Goal: Information Seeking & Learning: Learn about a topic

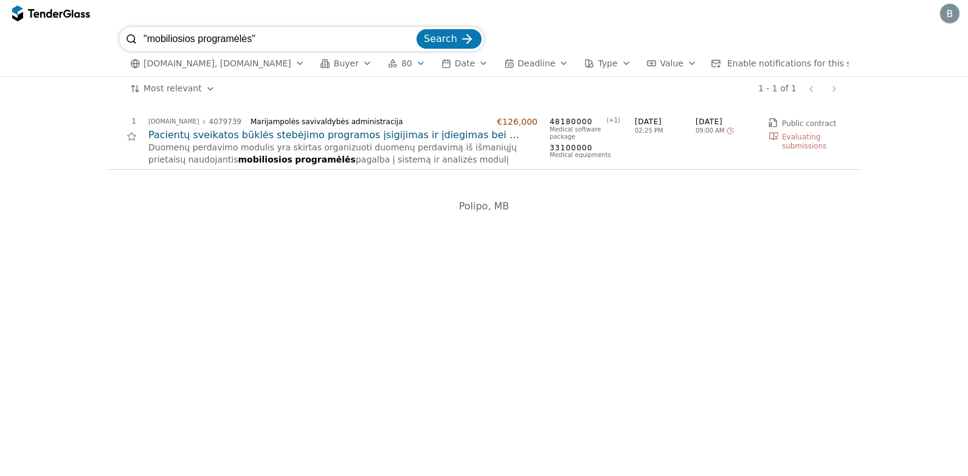
click at [411, 40] on input ""mobiliosios programėlės"" at bounding box center [279, 39] width 271 height 24
click at [442, 33] on span "Search" at bounding box center [440, 39] width 33 height 12
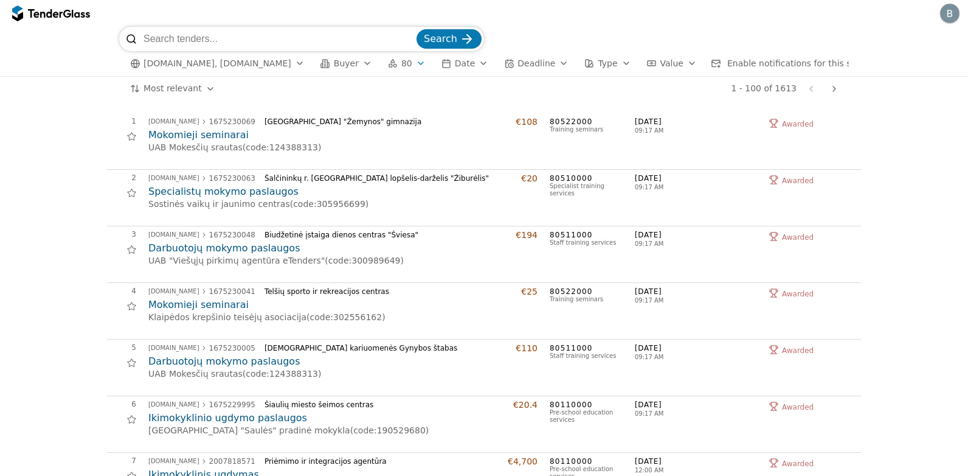
click at [547, 63] on div "button" at bounding box center [564, 63] width 34 height 32
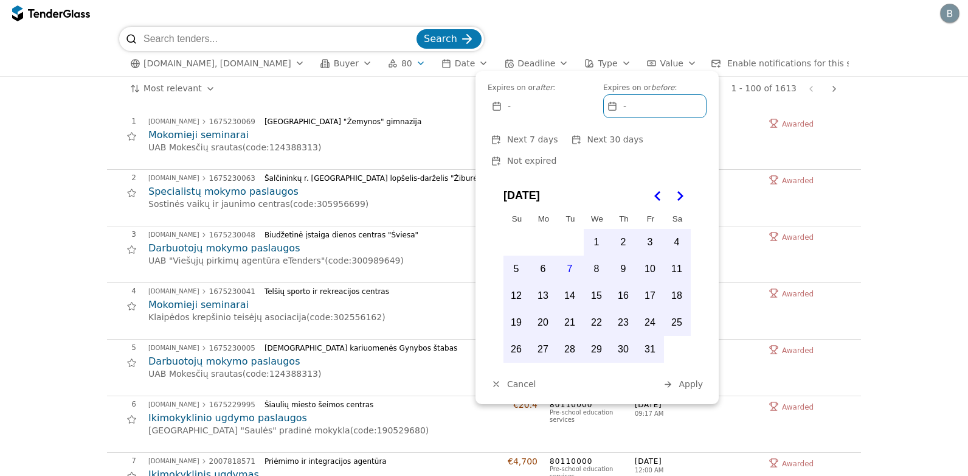
click at [540, 31] on div "Search" at bounding box center [484, 39] width 730 height 24
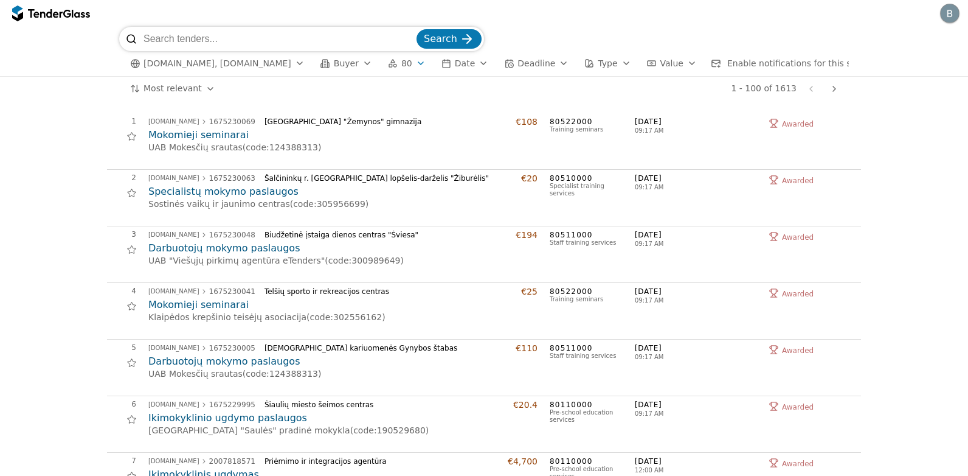
click at [285, 62] on div "button" at bounding box center [300, 63] width 34 height 32
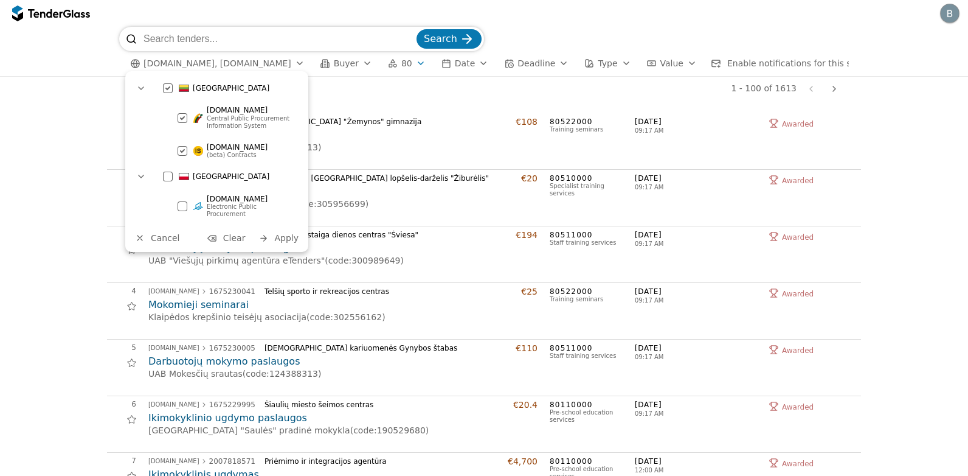
click at [182, 149] on div at bounding box center [182, 150] width 43 height 41
click at [107, 154] on div "1 eviesiejipirkimai.lt 1675230069 Klaipėdos universiteto "Žemynos" gimnazija €1…" at bounding box center [480, 141] width 747 height 49
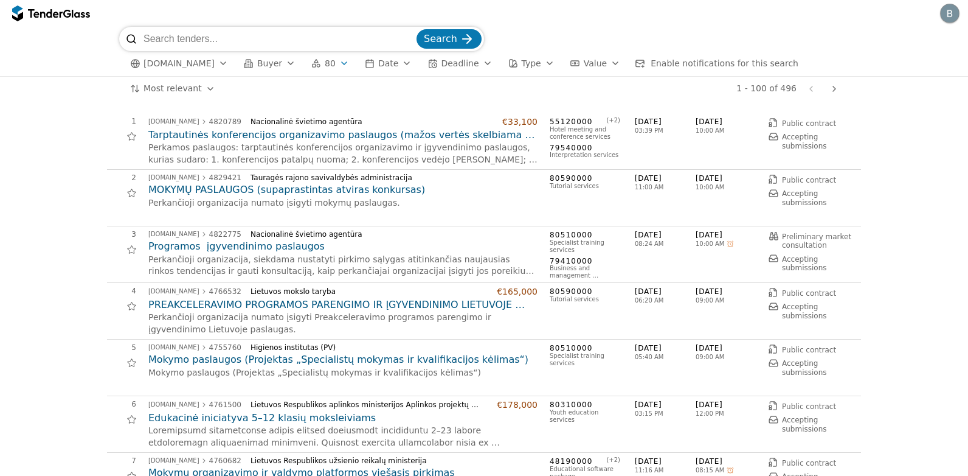
click at [280, 188] on h2 "MOKYMŲ PASLAUGOS (supaprastintas atviras konkursas)" at bounding box center [342, 189] width 389 height 13
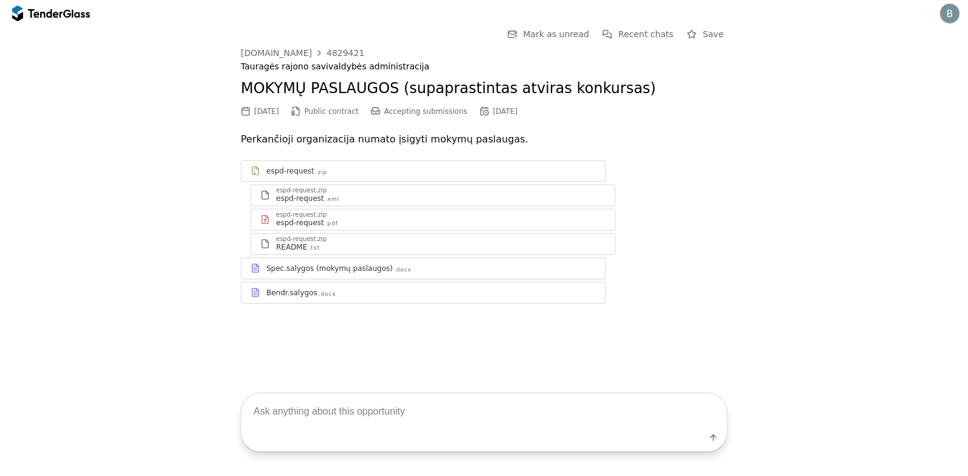
click at [283, 263] on div at bounding box center [431, 263] width 330 height 1
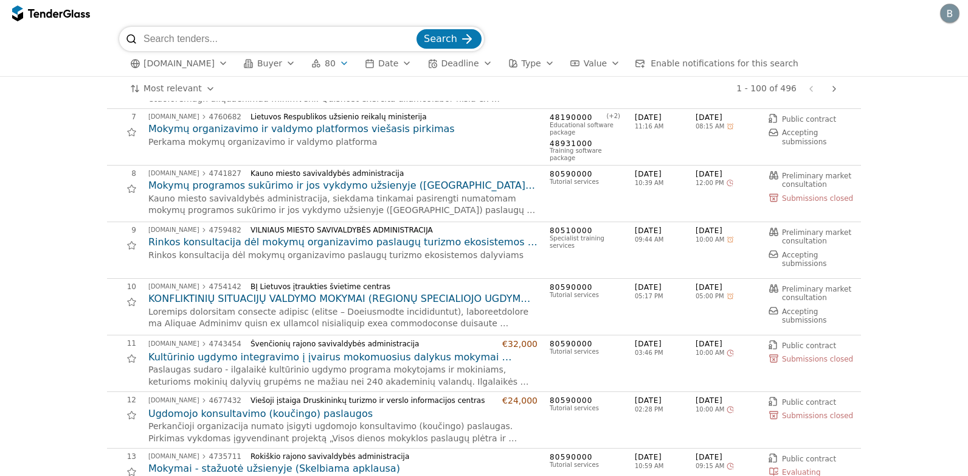
scroll to position [365, 0]
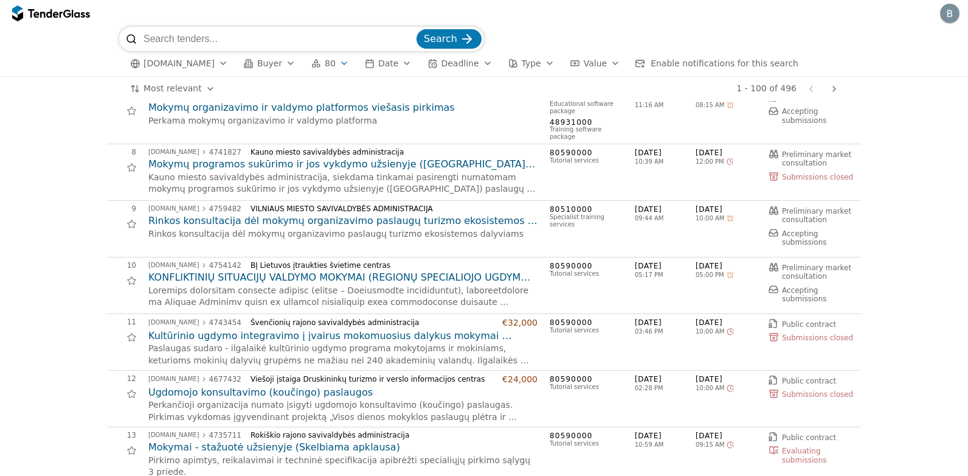
click at [220, 274] on h2 "KONFLIKTINIŲ SITUACIJŲ VALDYMO MOKYMAI (REGIONŲ SPECIALIOJO UGDYMO CENTRŲ DARBU…" at bounding box center [342, 277] width 389 height 13
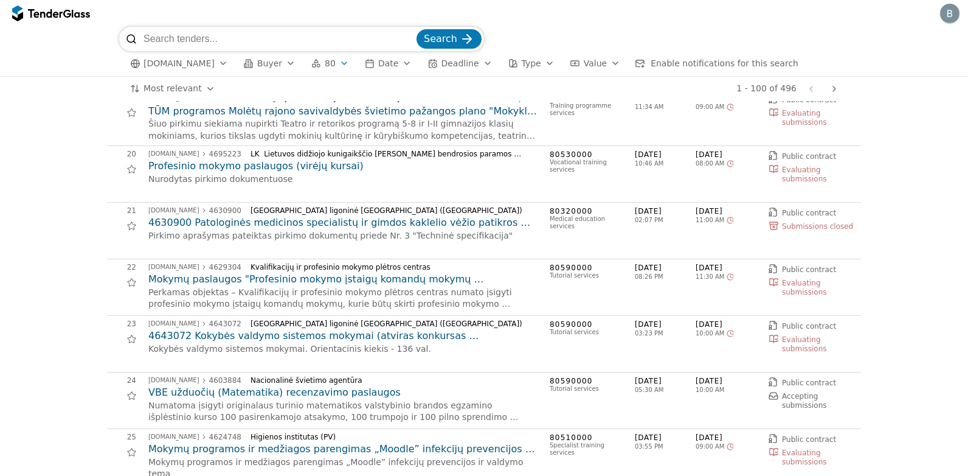
scroll to position [1095, 0]
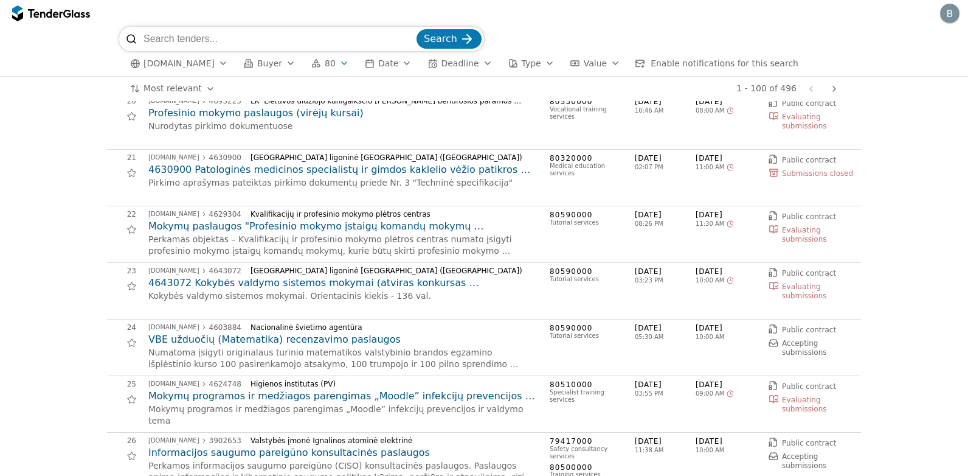
click at [471, 62] on div "button" at bounding box center [488, 63] width 34 height 32
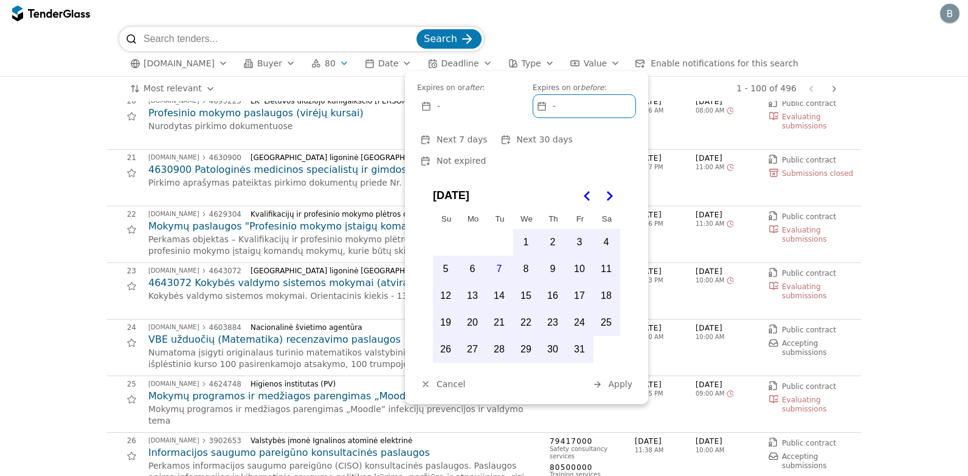
click at [454, 139] on span "Next 7 days" at bounding box center [462, 139] width 50 height 10
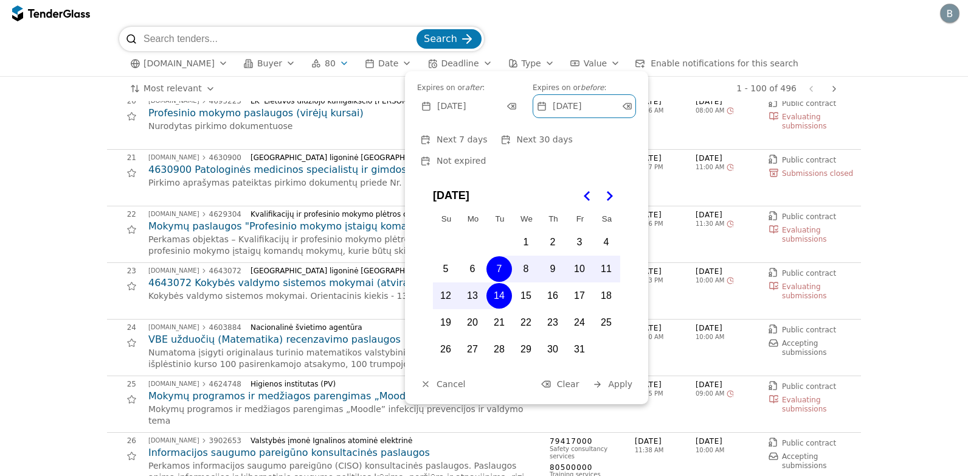
click at [623, 379] on span "Apply" at bounding box center [620, 384] width 24 height 10
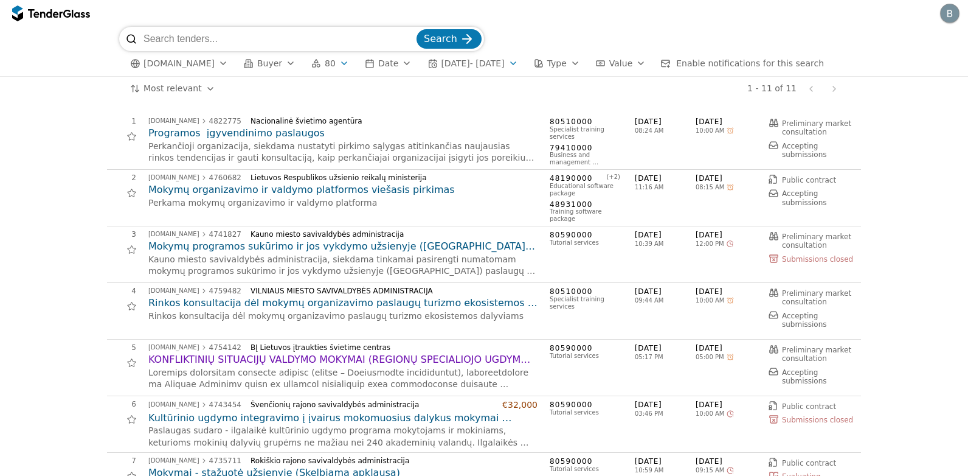
click at [519, 66] on button "2025-10-07 - 2025-10-14" at bounding box center [473, 63] width 100 height 15
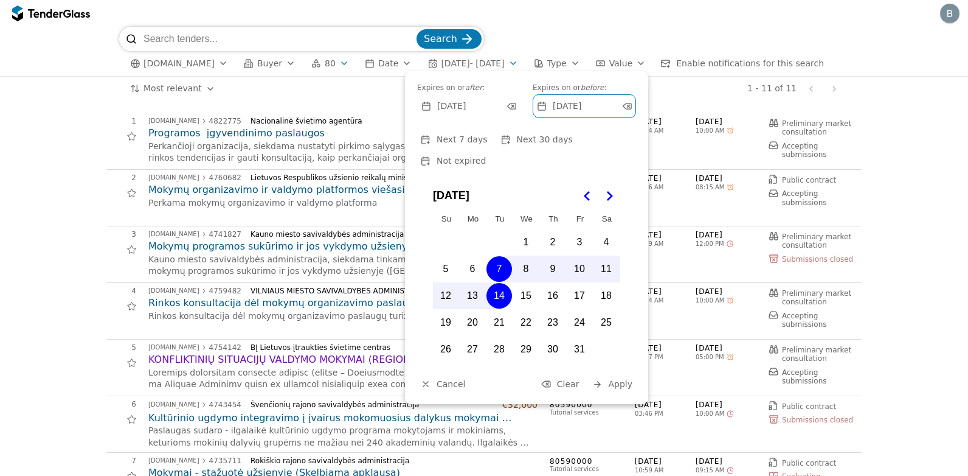
click at [486, 156] on span "Not expired" at bounding box center [461, 161] width 49 height 10
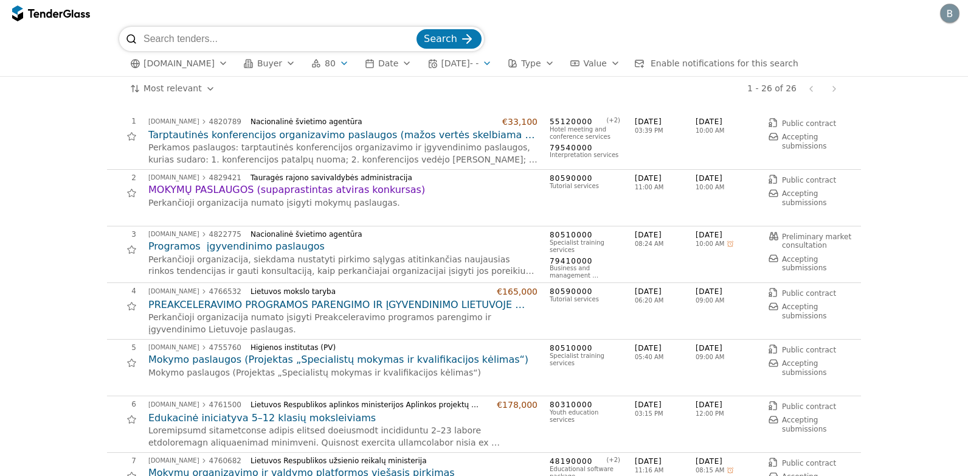
click at [327, 69] on button "80" at bounding box center [329, 63] width 47 height 15
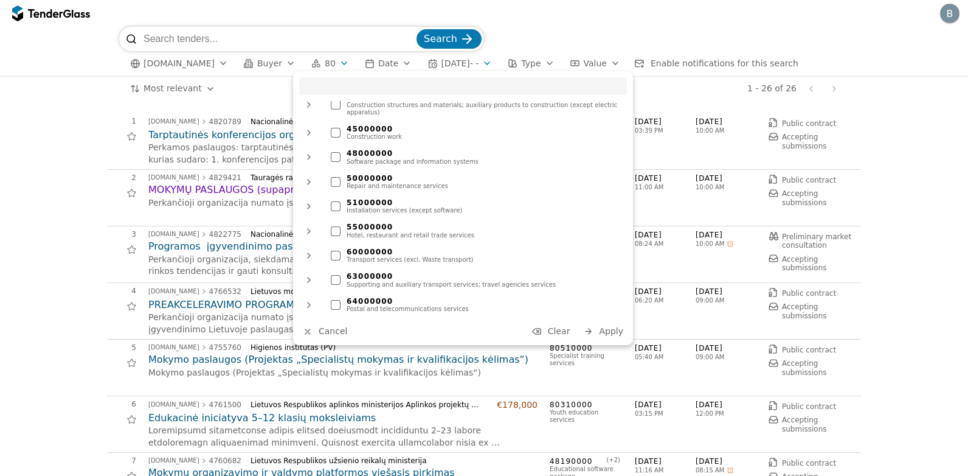
scroll to position [676, 0]
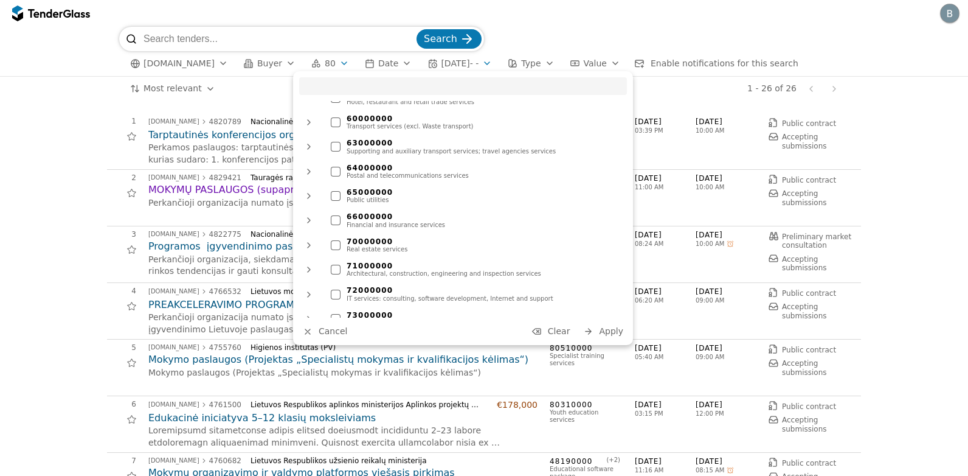
click at [370, 286] on div "72000000" at bounding box center [484, 290] width 274 height 9
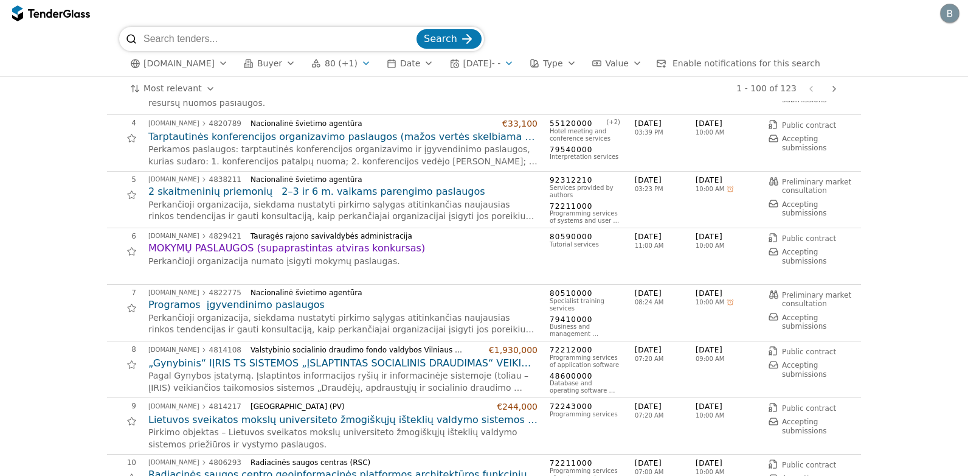
scroll to position [243, 0]
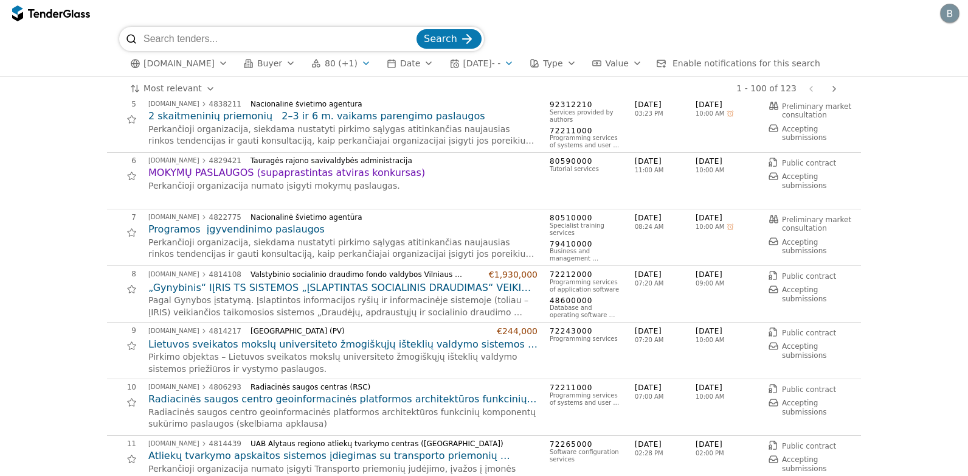
click at [349, 63] on div "button" at bounding box center [366, 63] width 34 height 32
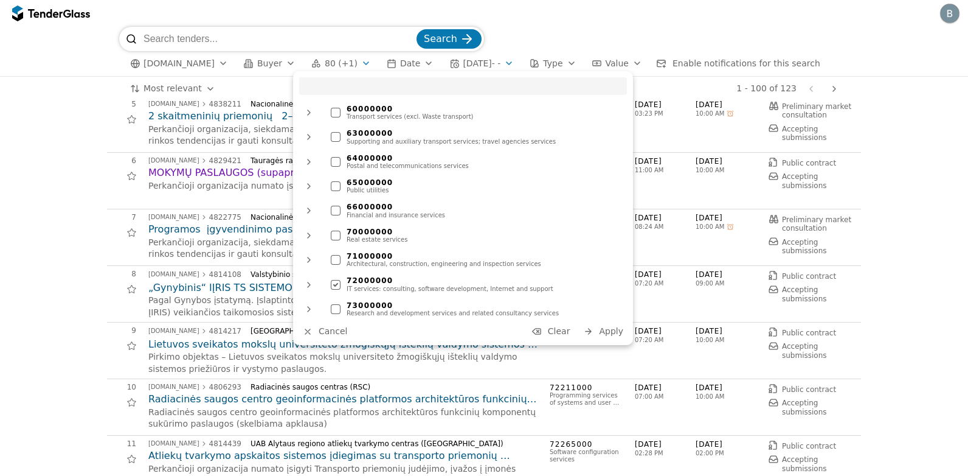
scroll to position [896, 0]
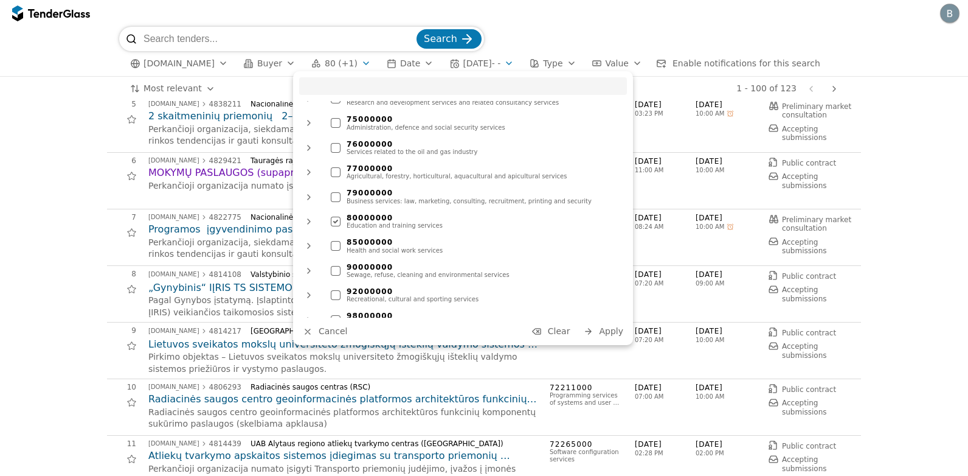
click at [336, 208] on div at bounding box center [335, 221] width 43 height 41
click at [611, 331] on span "Apply" at bounding box center [611, 331] width 24 height 10
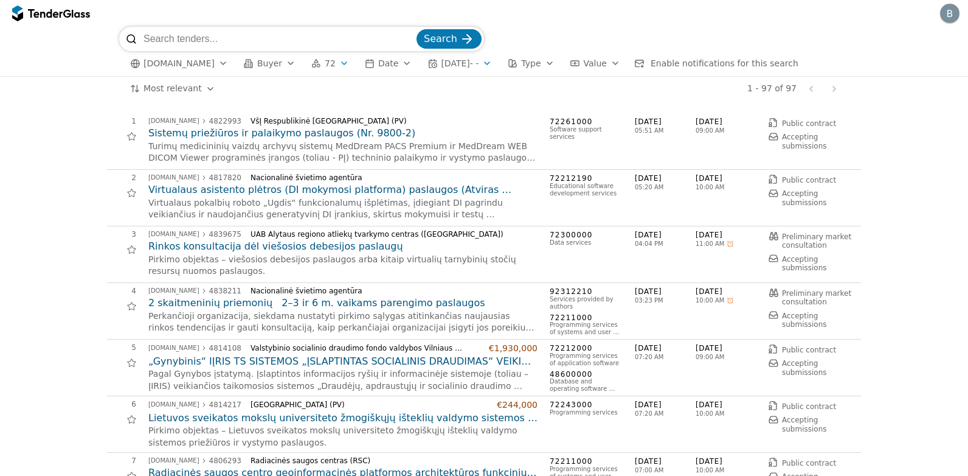
click at [333, 61] on div "button" at bounding box center [344, 63] width 34 height 32
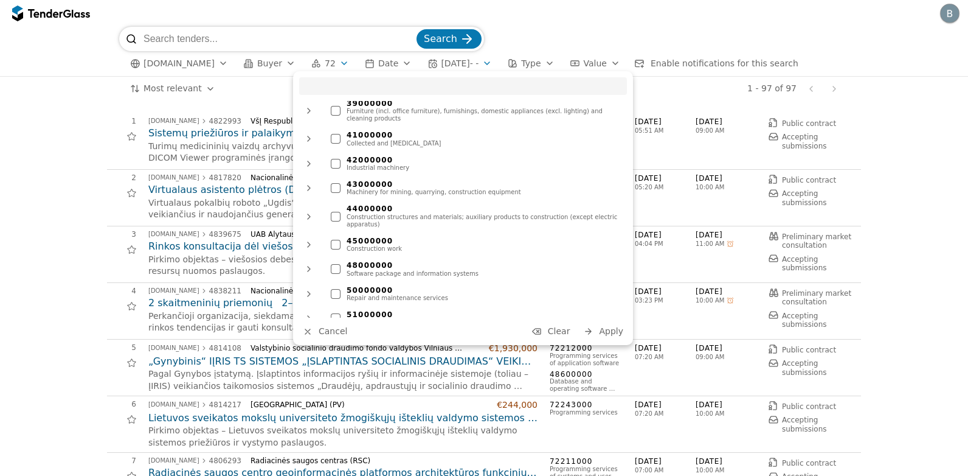
scroll to position [433, 0]
click at [333, 262] on div at bounding box center [336, 267] width 10 height 10
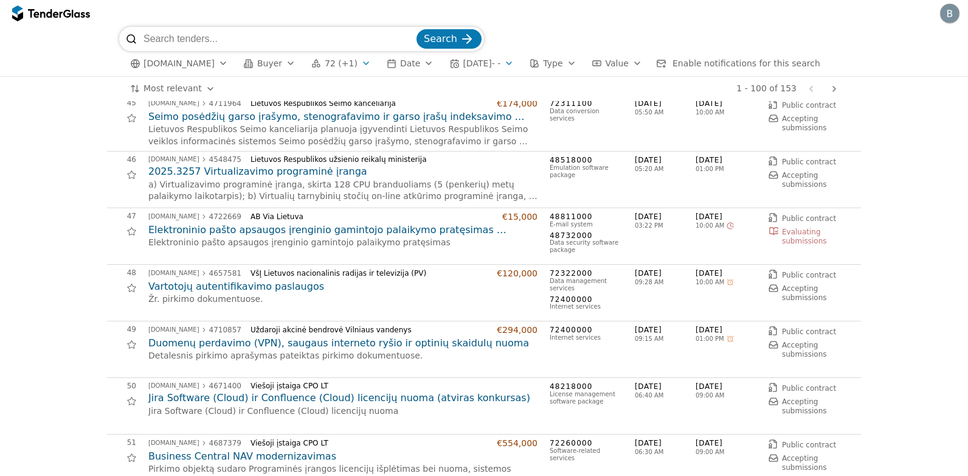
scroll to position [2554, 0]
